Goal: Use online tool/utility

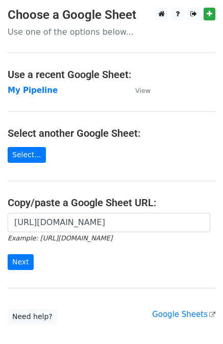
scroll to position [0, 324]
type input "[URL][DOMAIN_NAME]"
click at [21, 260] on input "Next" at bounding box center [21, 262] width 26 height 16
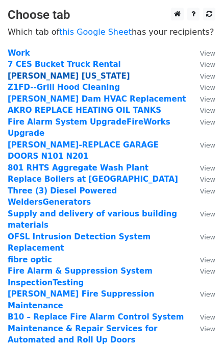
click at [49, 78] on strong "[PERSON_NAME] [US_STATE]" at bounding box center [69, 75] width 122 height 9
